Goal: Entertainment & Leisure: Consume media (video, audio)

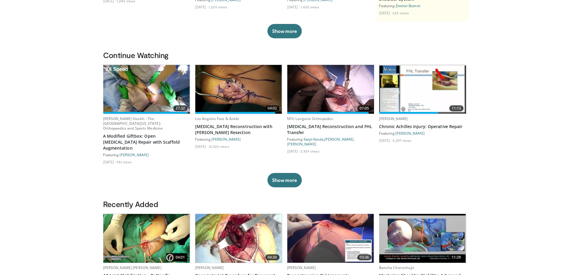
scroll to position [142, 0]
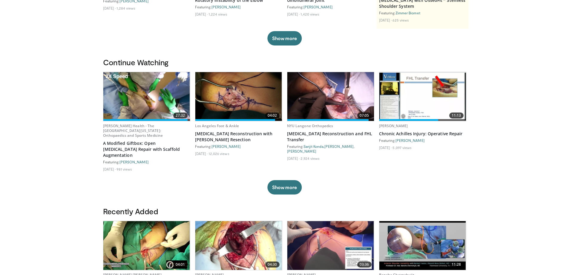
click at [152, 93] on img at bounding box center [146, 96] width 87 height 49
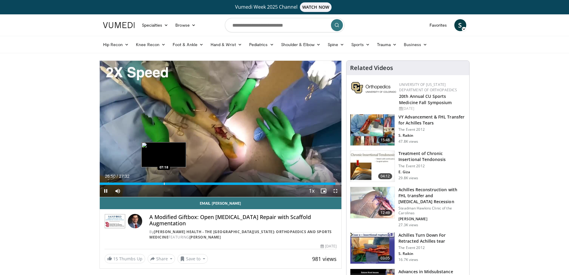
click at [164, 182] on div "Progress Bar" at bounding box center [164, 183] width 1 height 2
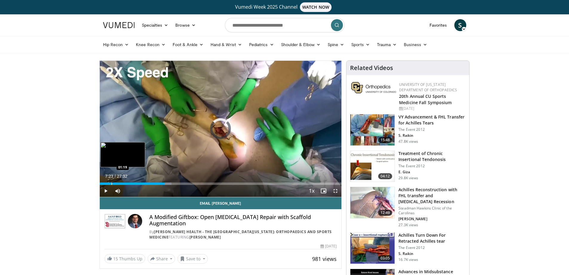
click at [111, 180] on div "Loaded : 29.68% 07:23 01:19" at bounding box center [221, 182] width 242 height 6
click at [107, 183] on div "Progress Bar" at bounding box center [107, 183] width 1 height 2
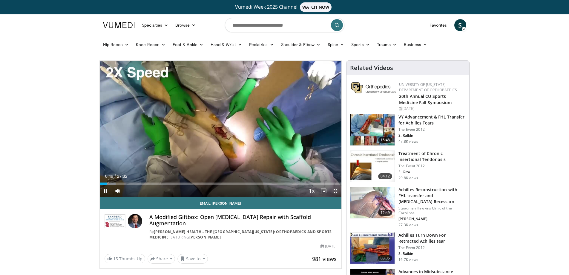
click at [337, 191] on span "Video Player" at bounding box center [336, 191] width 12 height 12
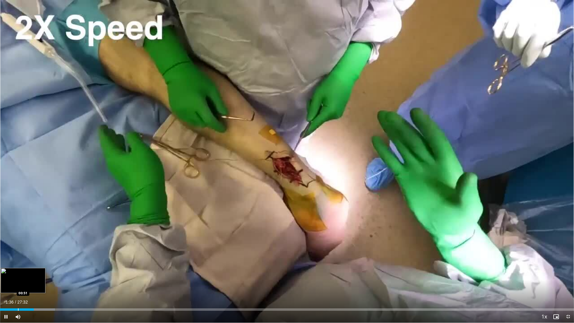
click at [18, 274] on div "Progress Bar" at bounding box center [18, 309] width 1 height 2
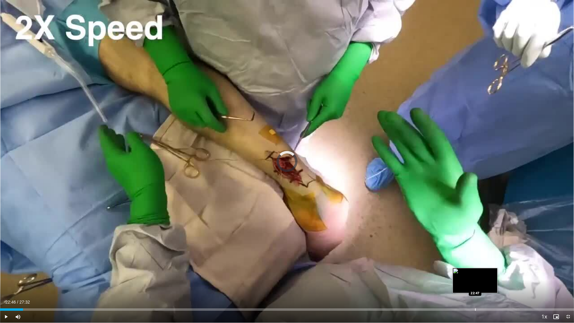
click at [475, 274] on div "Loaded : 0.00% 01:06 22:47" at bounding box center [287, 308] width 574 height 6
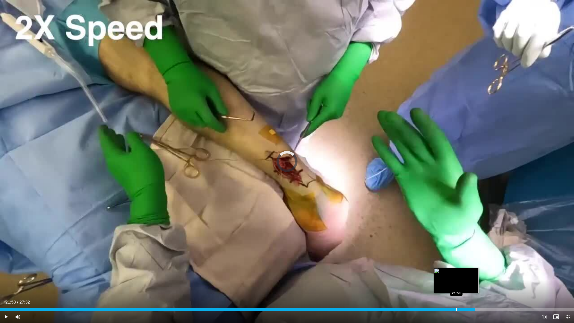
click at [456, 274] on div "Progress Bar" at bounding box center [456, 309] width 1 height 2
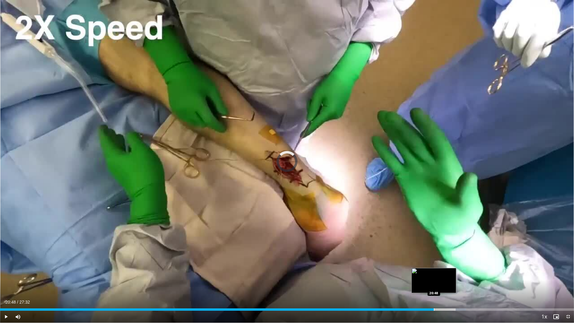
click at [434, 274] on div "Progress Bar" at bounding box center [434, 309] width 1 height 2
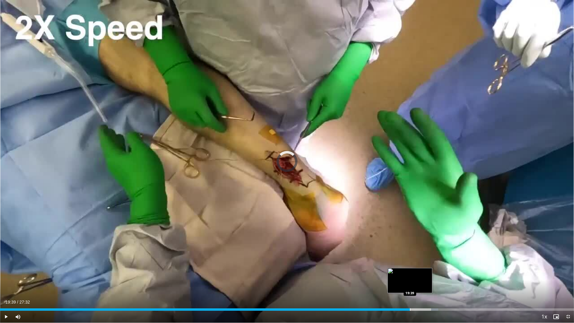
click at [410, 274] on div "Progress Bar" at bounding box center [410, 309] width 1 height 2
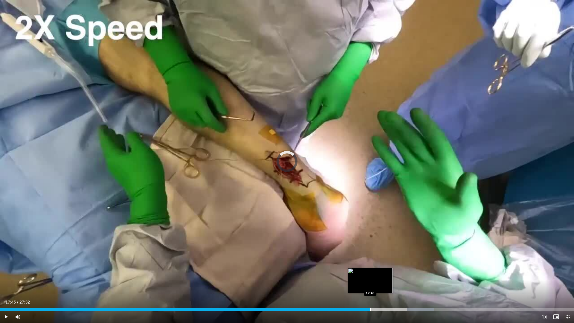
click at [370, 274] on div "Progress Bar" at bounding box center [370, 309] width 1 height 2
click at [360, 274] on div "Loaded : 70.83% 18:25 17:12" at bounding box center [287, 308] width 574 height 6
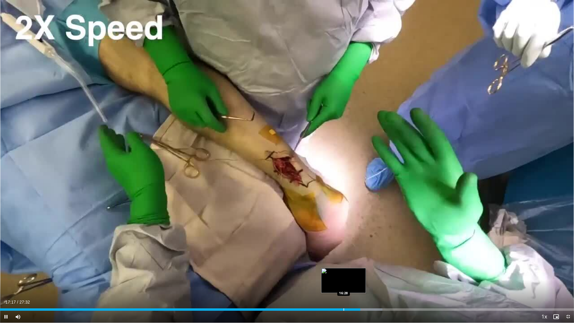
click at [345, 274] on div "Loaded : 66.63% 17:17 16:28" at bounding box center [287, 309] width 574 height 2
click at [329, 274] on div "Loaded : 64.21% 16:35 15:47" at bounding box center [287, 308] width 574 height 6
click at [321, 274] on div "Progress Bar" at bounding box center [321, 309] width 1 height 2
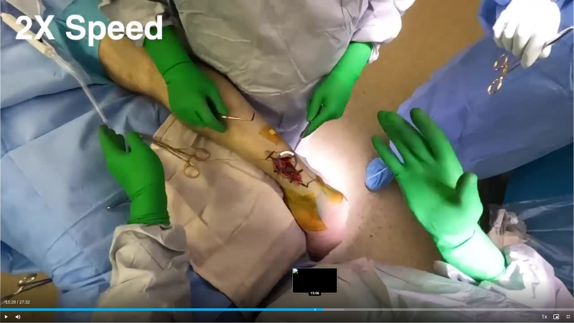
click at [314, 274] on div "15:29" at bounding box center [161, 309] width 323 height 2
click at [311, 274] on div "Loaded : 59.37% 14:54 14:55" at bounding box center [287, 308] width 574 height 6
click at [304, 274] on div "Progress Bar" at bounding box center [304, 309] width 1 height 2
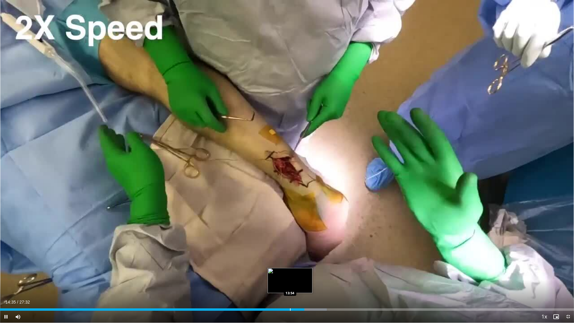
click at [290, 274] on div "Progress Bar" at bounding box center [290, 309] width 1 height 2
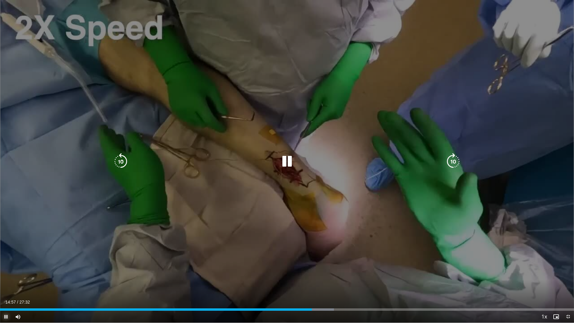
click at [8, 274] on span "Video Player" at bounding box center [6, 317] width 12 height 12
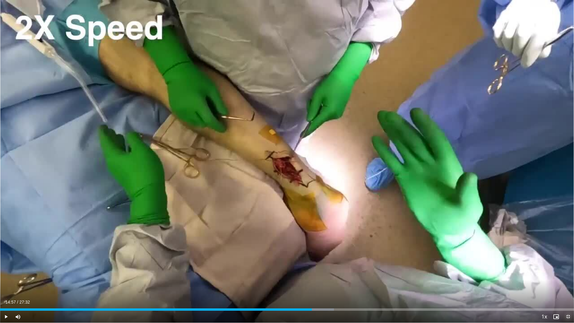
click at [568, 274] on span "Video Player" at bounding box center [568, 317] width 12 height 12
